Goal: Task Accomplishment & Management: Use online tool/utility

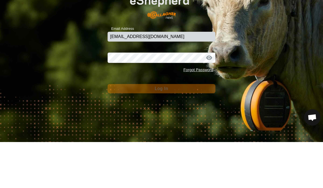
type input "[EMAIL_ADDRESS][DOMAIN_NAME]"
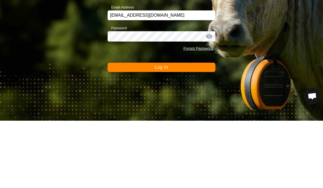
click at [196, 130] on button "Log In" at bounding box center [162, 134] width 108 height 9
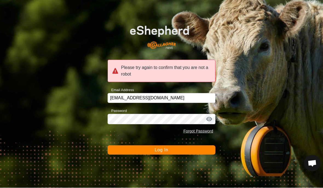
click at [195, 154] on button "Log In" at bounding box center [162, 150] width 108 height 9
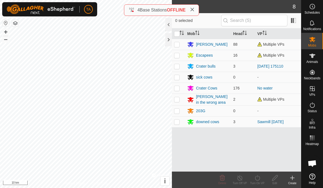
click at [178, 44] on p-checkbox at bounding box center [176, 44] width 5 height 4
checkbox input "true"
click at [295, 177] on icon at bounding box center [292, 178] width 7 height 7
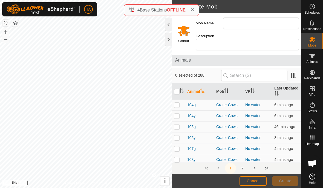
click at [296, 173] on div "1 2" at bounding box center [236, 167] width 129 height 11
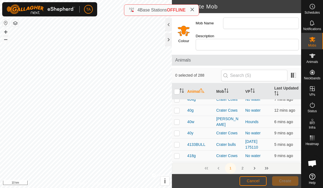
scroll to position [2232, 0]
click at [260, 176] on button "Cancel" at bounding box center [252, 181] width 27 height 10
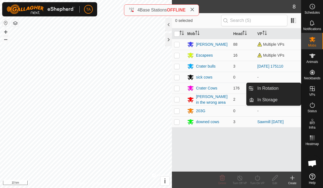
click at [284, 89] on link "In Rotation" at bounding box center [277, 88] width 47 height 11
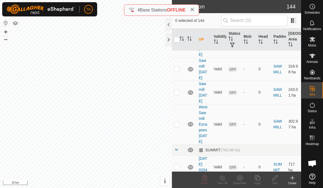
scroll to position [4209, 0]
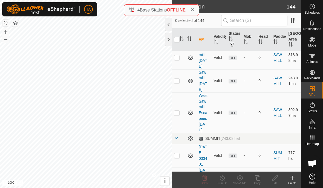
checkbox input "false"
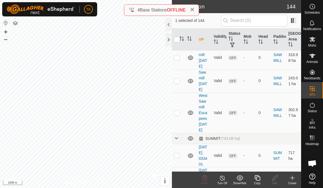
checkbox input "false"
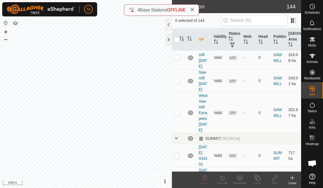
checkbox input "true"
click at [258, 175] on icon at bounding box center [257, 178] width 7 height 7
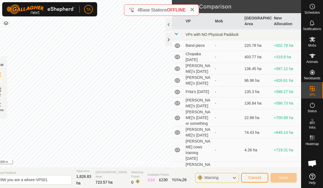
click at [169, 39] on div at bounding box center [168, 39] width 7 height 13
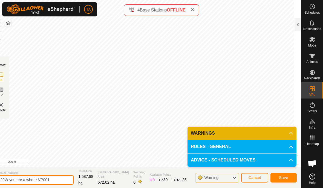
click at [49, 181] on input "29W you are a whore-VP001" at bounding box center [35, 180] width 77 height 10
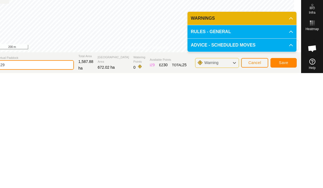
type input "2"
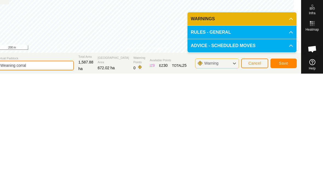
type input "Weaning corral"
click at [283, 175] on span "Save" at bounding box center [283, 177] width 9 height 4
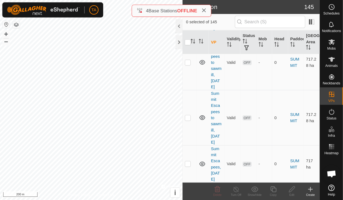
scroll to position [4795, 0]
checkbox input "true"
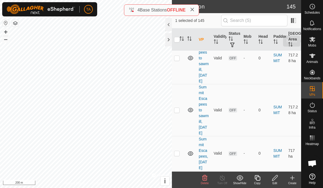
click at [311, 44] on span "Mobs" at bounding box center [312, 45] width 8 height 3
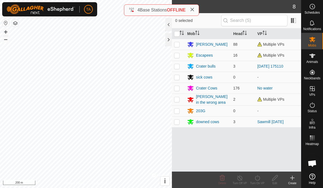
click at [178, 41] on td at bounding box center [178, 44] width 13 height 11
checkbox input "true"
click at [179, 99] on td at bounding box center [178, 100] width 13 height 12
checkbox input "true"
click at [261, 178] on turn-on-svg-icon at bounding box center [257, 178] width 18 height 7
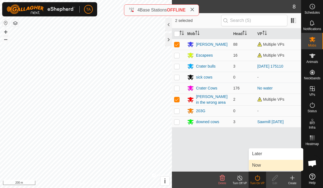
click at [272, 164] on link "Now" at bounding box center [276, 165] width 54 height 11
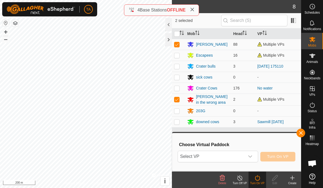
click at [230, 156] on span "Select VP" at bounding box center [211, 156] width 67 height 11
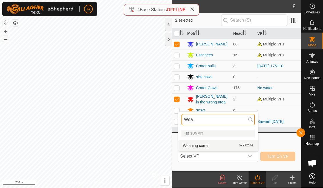
type input "Wea"
click at [212, 144] on div "Weaning corral 672.02 ha" at bounding box center [217, 146] width 73 height 7
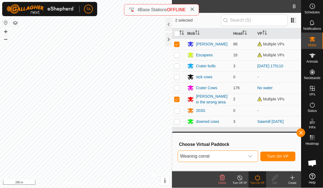
click at [286, 155] on span "Turn On VP" at bounding box center [277, 156] width 21 height 4
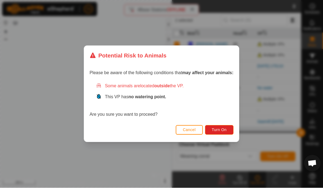
click at [223, 129] on span "Turn On" at bounding box center [219, 130] width 15 height 4
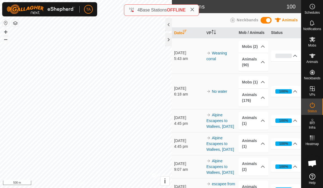
click at [169, 41] on div at bounding box center [168, 39] width 7 height 13
